Goal: Find specific page/section: Find specific page/section

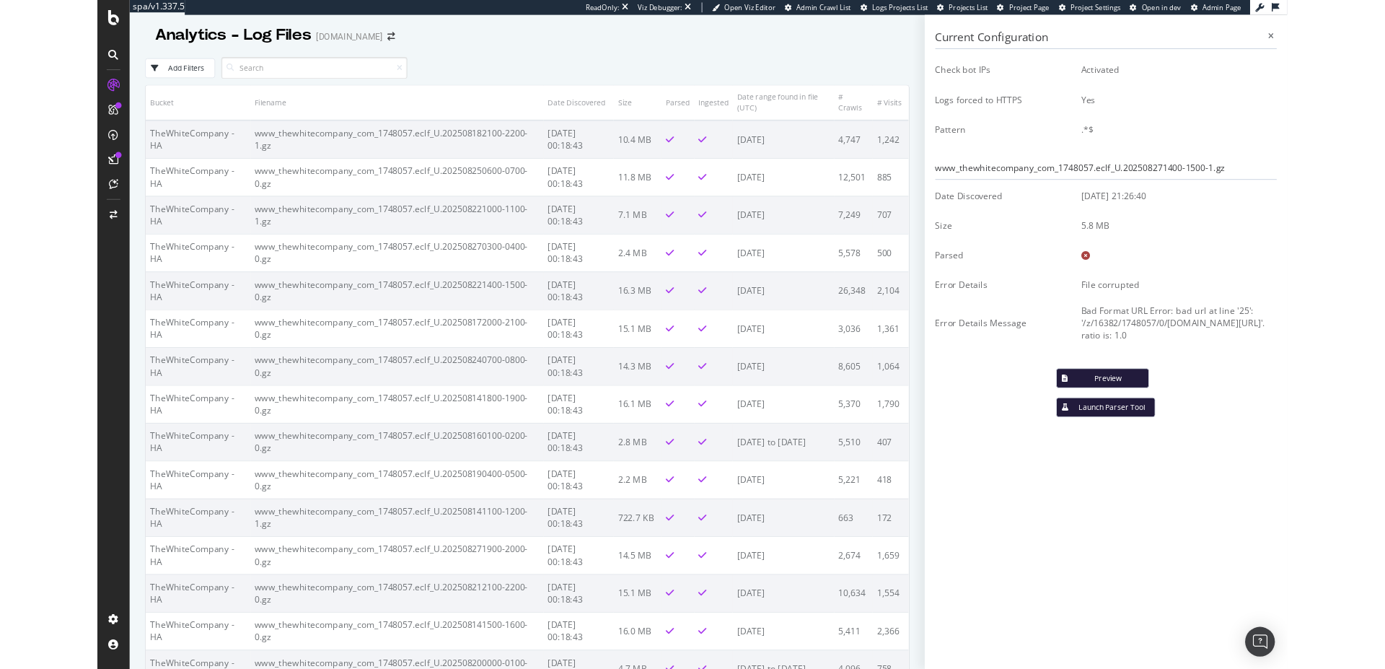
scroll to position [28211, 0]
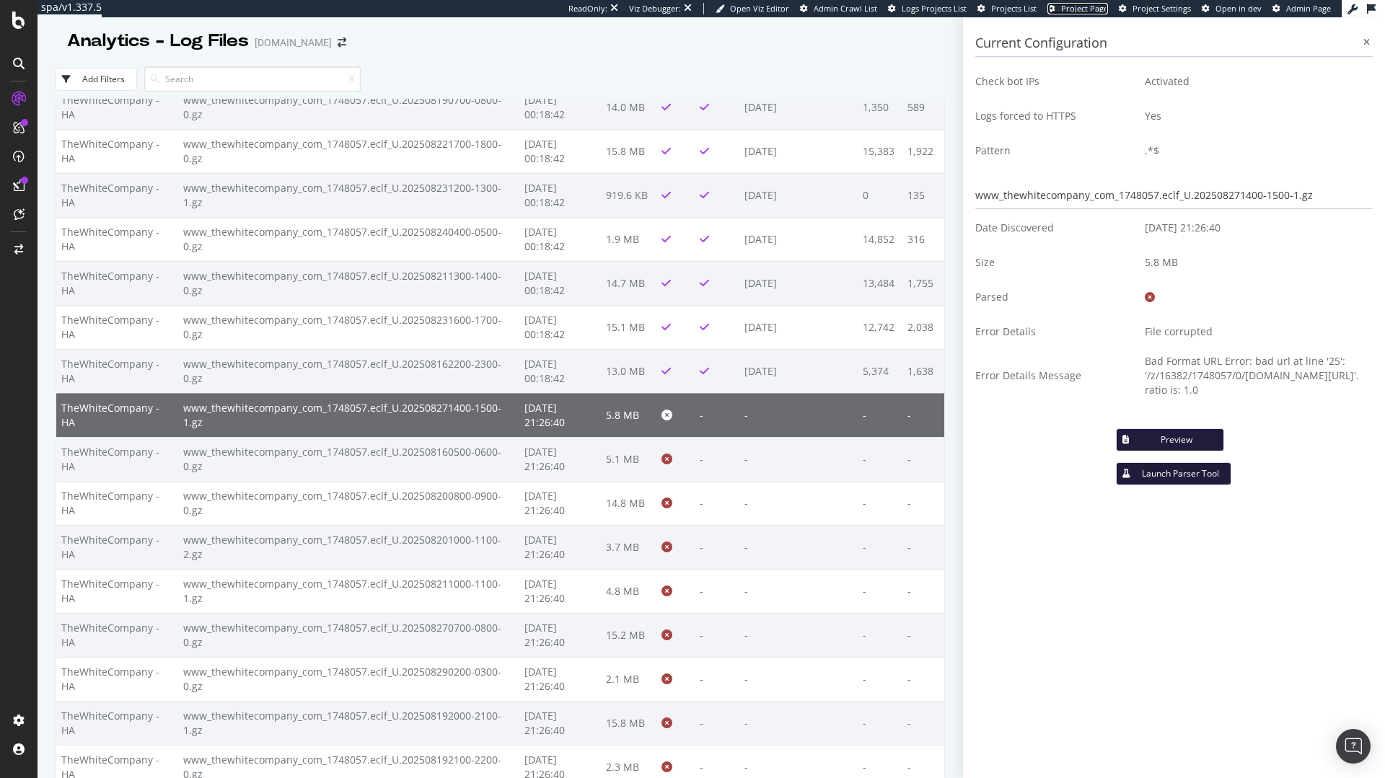
click at [1089, 12] on span "Project Page" at bounding box center [1084, 8] width 47 height 11
click at [945, 9] on span "Logs Projects List" at bounding box center [934, 8] width 65 height 11
